Goal: Book appointment/travel/reservation

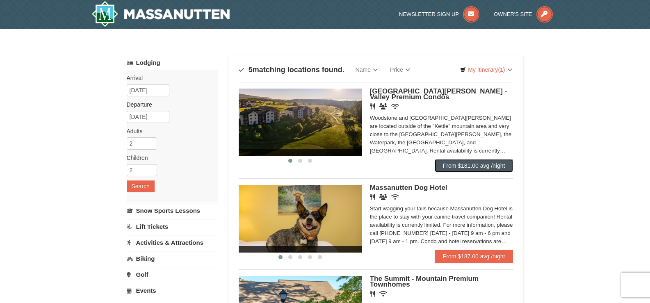
click at [481, 161] on link "From $181.00 avg /night" at bounding box center [474, 165] width 79 height 13
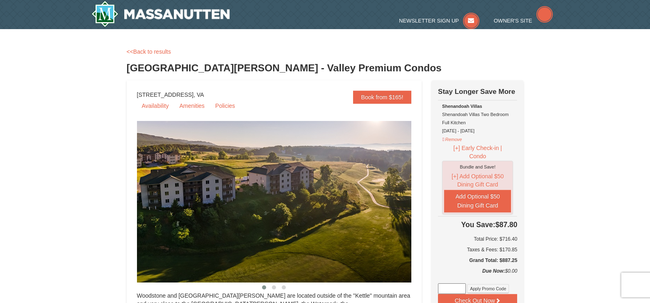
select select "9"
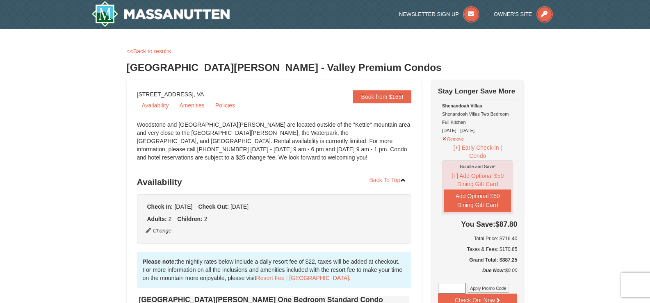
scroll to position [41, 0]
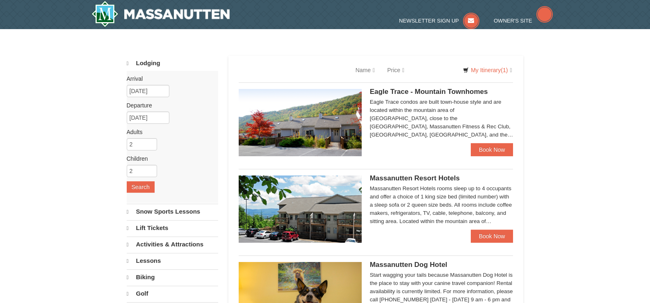
select select "9"
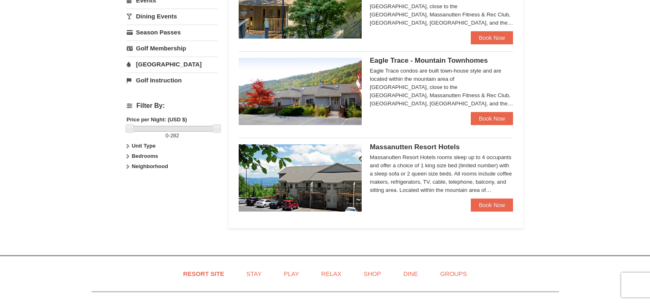
scroll to position [275, 0]
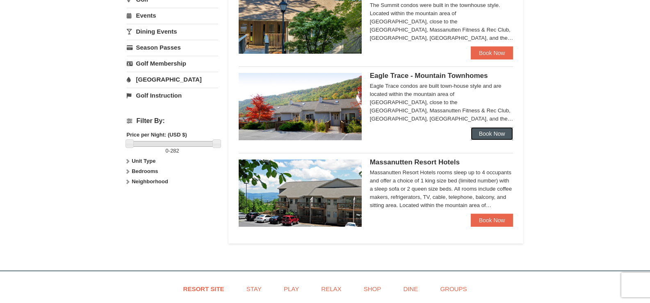
click at [486, 135] on link "Book Now" at bounding box center [492, 133] width 43 height 13
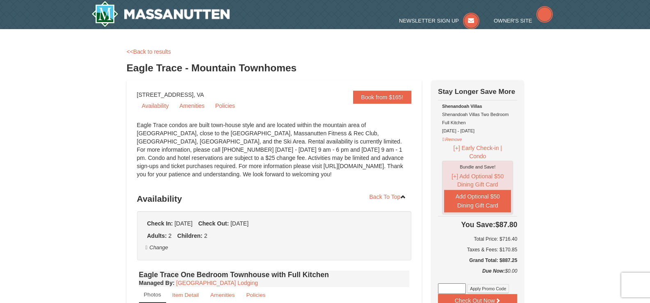
select select "9"
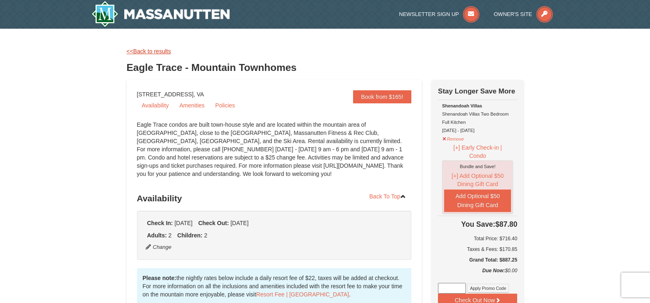
click at [144, 53] on link "<<Back to results" at bounding box center [149, 51] width 44 height 7
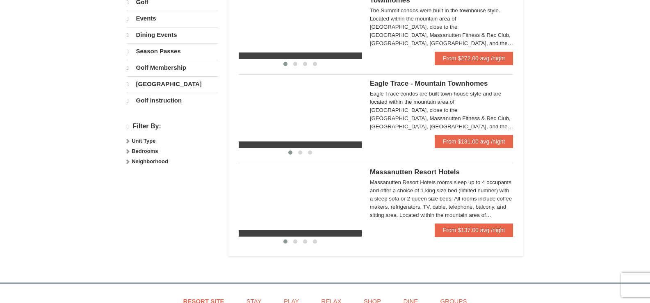
select select "9"
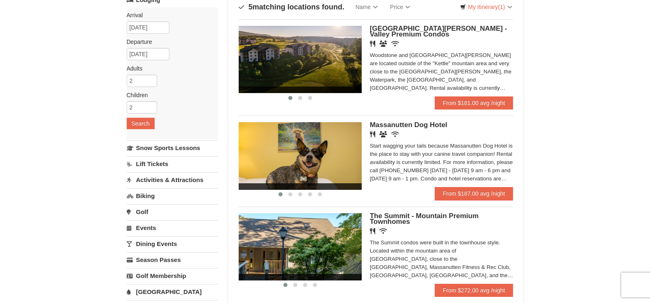
scroll to position [111, 0]
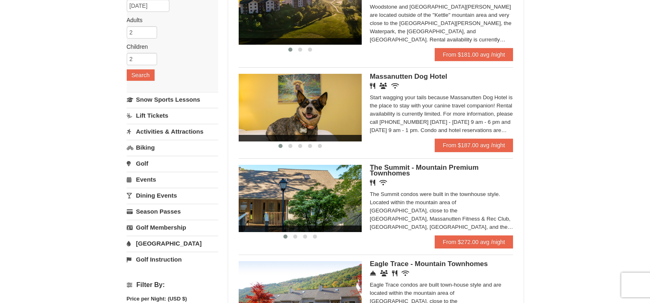
click at [147, 242] on link "[GEOGRAPHIC_DATA]" at bounding box center [172, 243] width 91 height 15
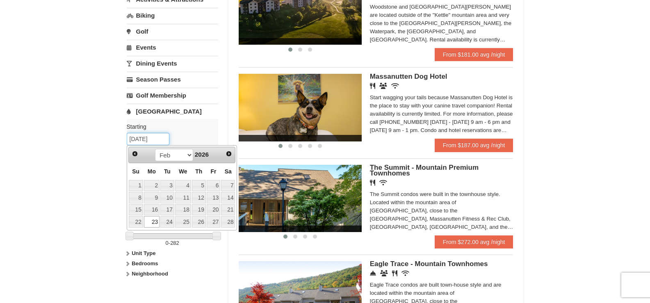
drag, startPoint x: 160, startPoint y: 137, endPoint x: 106, endPoint y: 132, distance: 54.3
click at [106, 132] on div "× Categories Map List Filter My Itinerary (1) Check Out Now Stay Longer Save Mo…" at bounding box center [325, 188] width 650 height 541
click at [228, 153] on span "Next" at bounding box center [229, 154] width 7 height 7
click at [168, 221] on link "24" at bounding box center [167, 221] width 14 height 11
type input "03/24/2026"
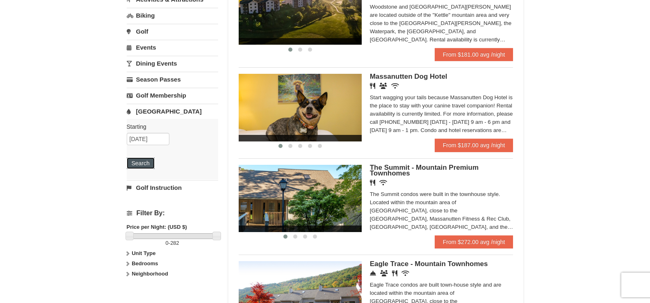
click at [138, 162] on button "Search" at bounding box center [141, 163] width 28 height 11
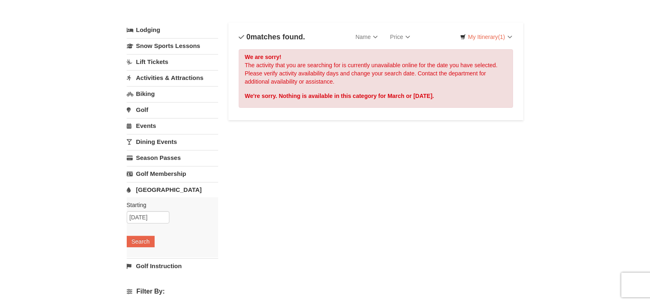
scroll to position [82, 0]
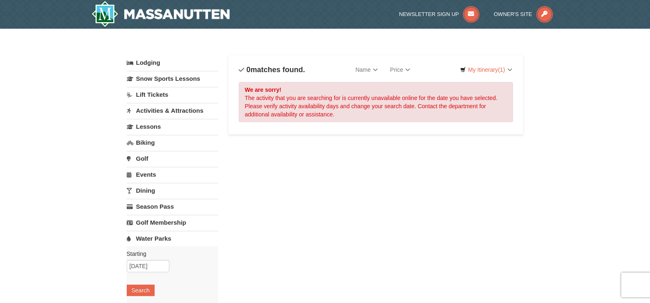
select select "9"
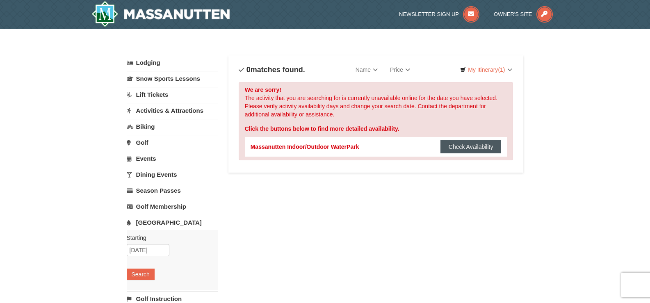
click at [451, 146] on button "Check Availability" at bounding box center [471, 146] width 61 height 13
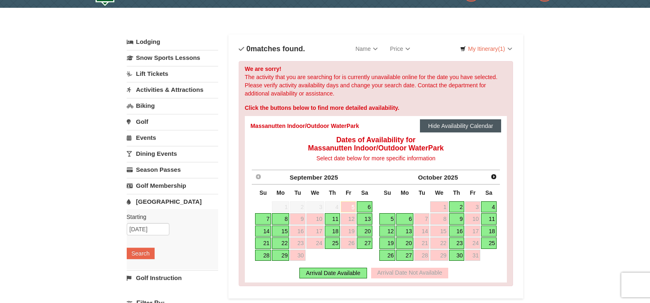
scroll to position [41, 0]
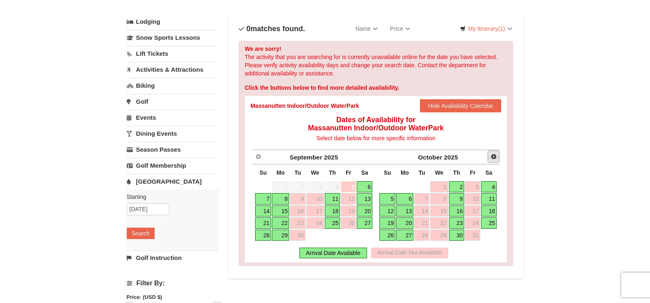
click at [495, 158] on span "Next" at bounding box center [494, 156] width 7 height 7
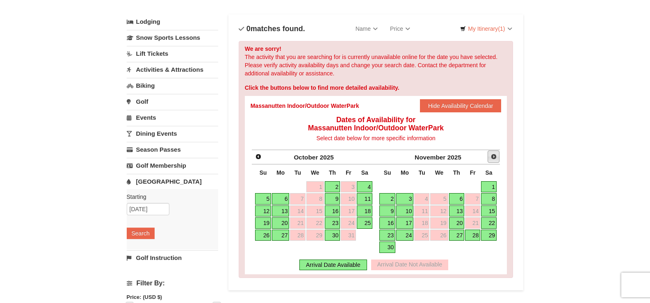
click at [495, 158] on span "Next" at bounding box center [494, 156] width 7 height 7
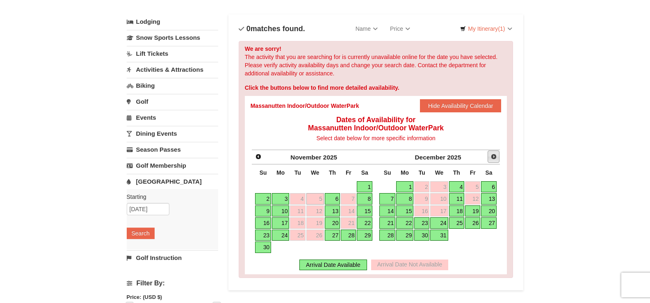
click at [495, 158] on span "Next" at bounding box center [494, 156] width 7 height 7
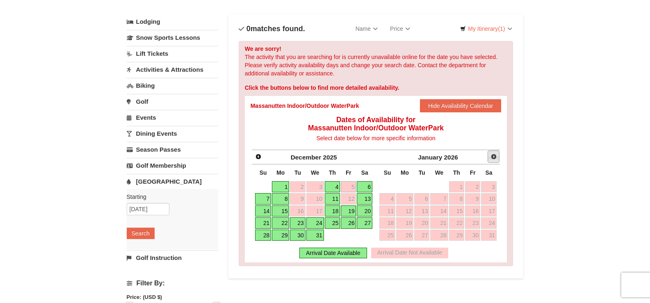
click at [495, 158] on span "Next" at bounding box center [494, 156] width 7 height 7
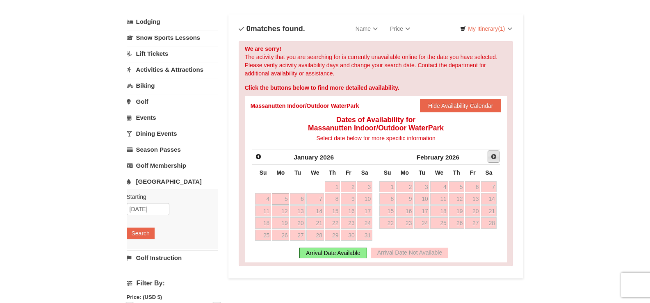
click at [495, 158] on span "Next" at bounding box center [494, 156] width 7 height 7
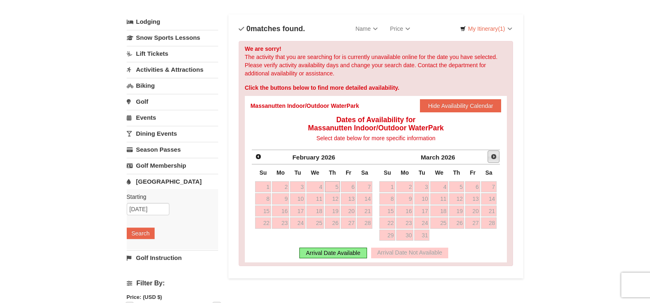
click at [495, 158] on span "Next" at bounding box center [494, 156] width 7 height 7
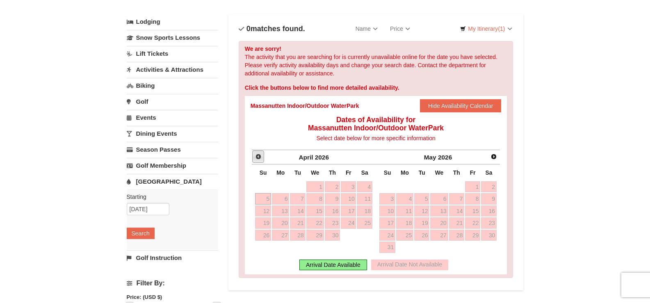
click at [258, 157] on span "Prev" at bounding box center [258, 156] width 7 height 7
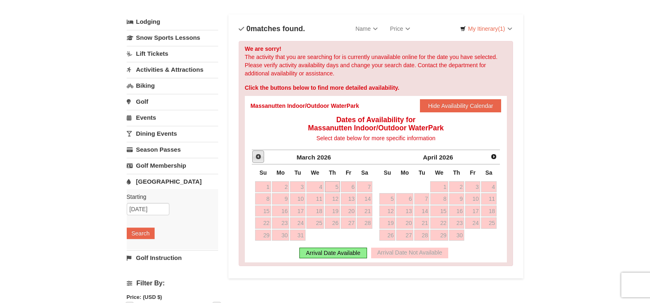
click at [258, 157] on span "Prev" at bounding box center [258, 156] width 7 height 7
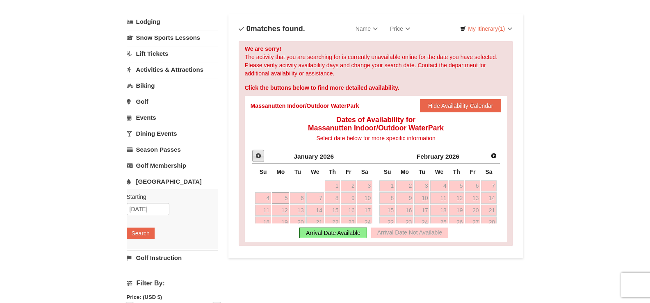
click at [258, 157] on span "Prev" at bounding box center [258, 156] width 7 height 7
